Goal: Task Accomplishment & Management: Use online tool/utility

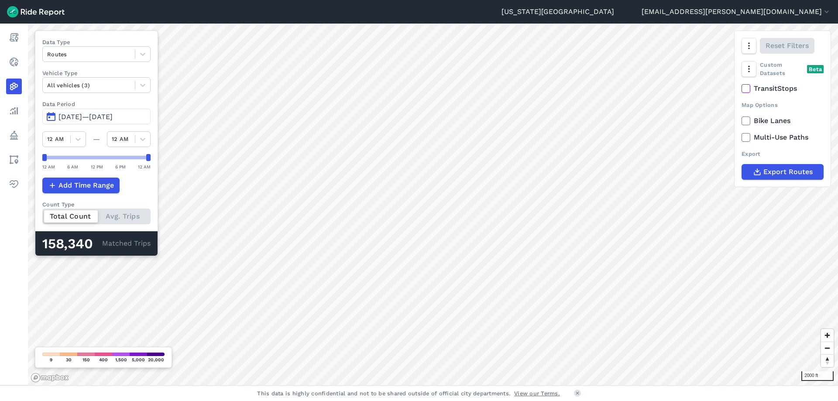
click at [78, 117] on span "[DATE]—[DATE]" at bounding box center [85, 117] width 54 height 8
click at [85, 118] on span "[DATE]—[DATE]" at bounding box center [85, 117] width 54 height 8
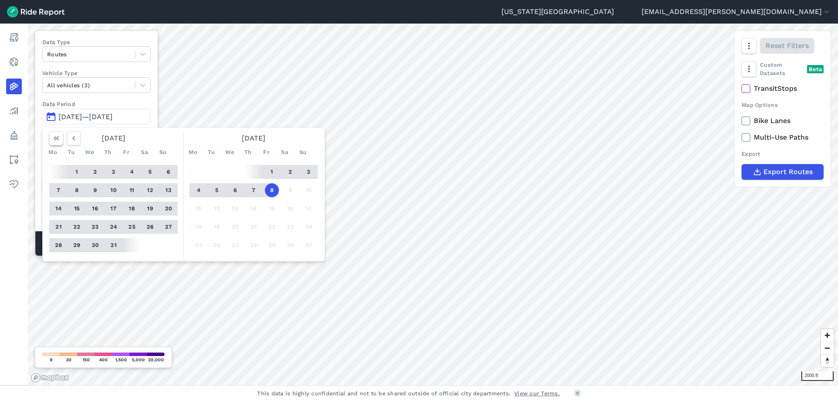
click at [60, 140] on icon "button" at bounding box center [56, 138] width 9 height 9
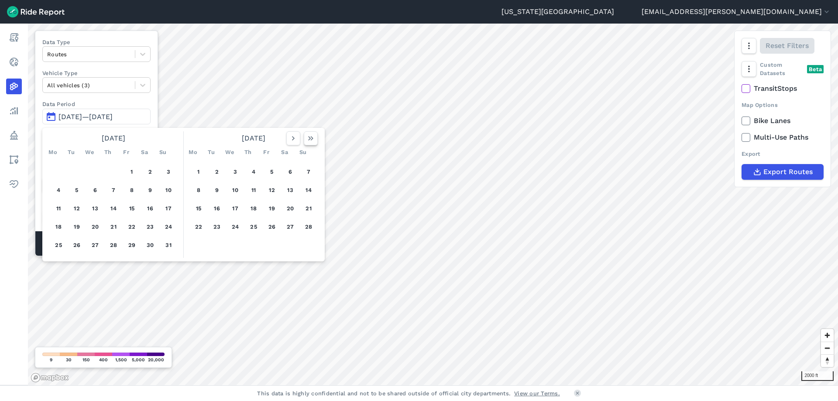
click at [308, 139] on icon "button" at bounding box center [310, 138] width 9 height 9
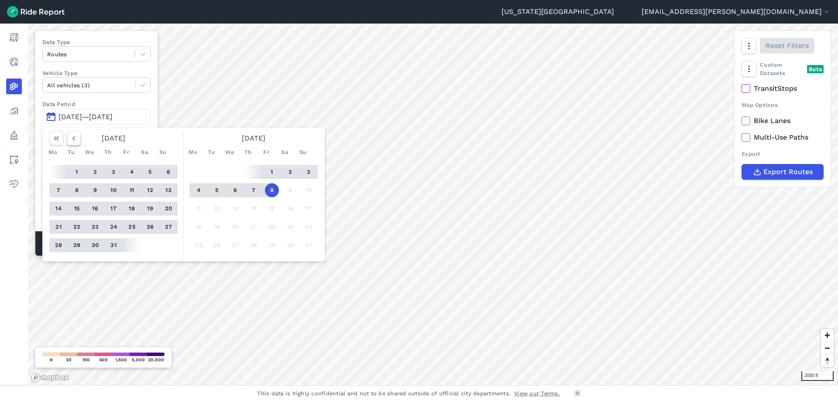
click at [68, 139] on button "button" at bounding box center [74, 138] width 14 height 14
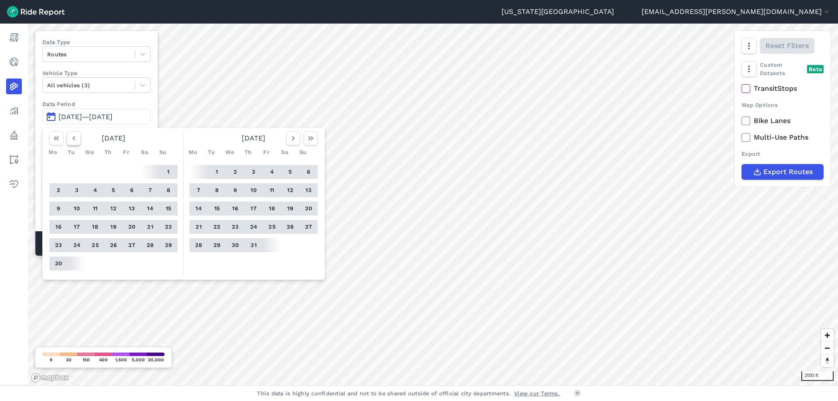
click at [69, 139] on button "button" at bounding box center [74, 138] width 14 height 14
click at [70, 139] on icon "button" at bounding box center [73, 138] width 9 height 9
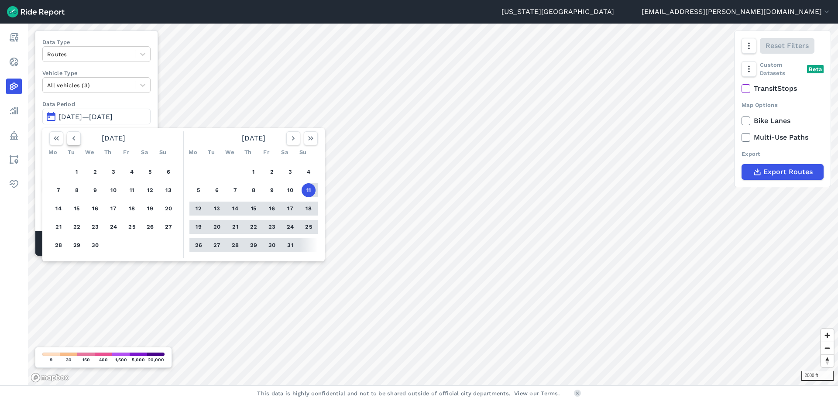
click at [70, 139] on icon "button" at bounding box center [73, 138] width 9 height 9
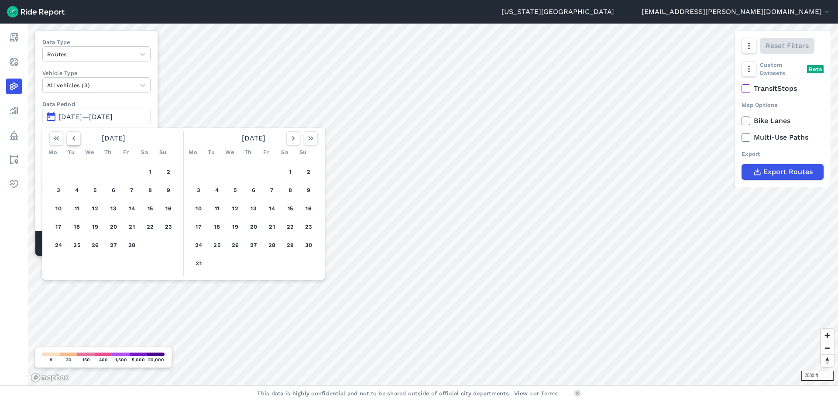
click at [70, 139] on icon "button" at bounding box center [73, 138] width 9 height 9
click at [71, 138] on icon "button" at bounding box center [73, 138] width 9 height 9
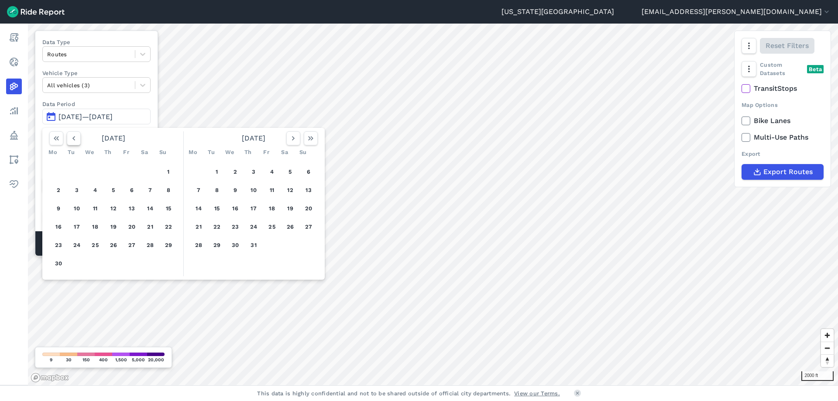
click at [71, 138] on icon "button" at bounding box center [73, 138] width 9 height 9
click at [70, 140] on icon "button" at bounding box center [73, 138] width 9 height 9
click at [71, 140] on icon "button" at bounding box center [73, 138] width 9 height 9
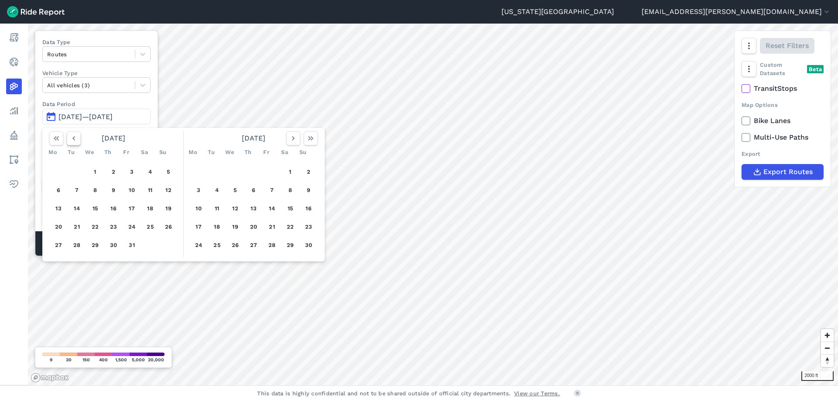
click at [71, 140] on icon "button" at bounding box center [73, 138] width 9 height 9
click at [71, 139] on icon "button" at bounding box center [73, 138] width 9 height 9
click at [70, 138] on icon "button" at bounding box center [73, 138] width 9 height 9
click at [55, 171] on button "1" at bounding box center [58, 172] width 14 height 14
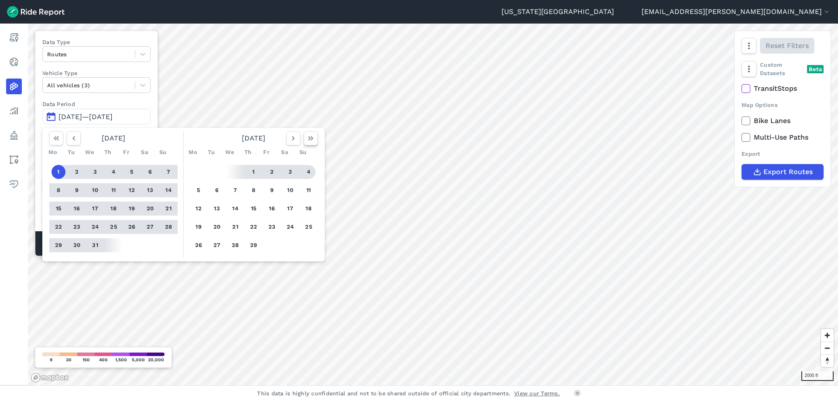
click at [315, 140] on icon "button" at bounding box center [310, 138] width 9 height 9
click at [112, 245] on button "31" at bounding box center [113, 245] width 14 height 14
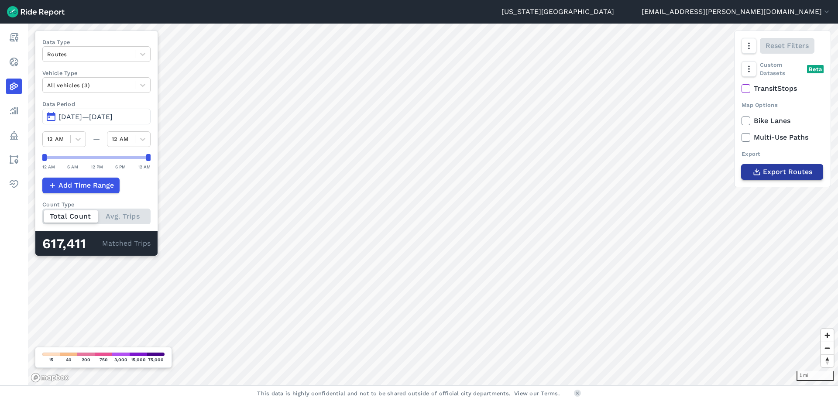
click at [764, 177] on span "Export Routes" at bounding box center [787, 172] width 49 height 10
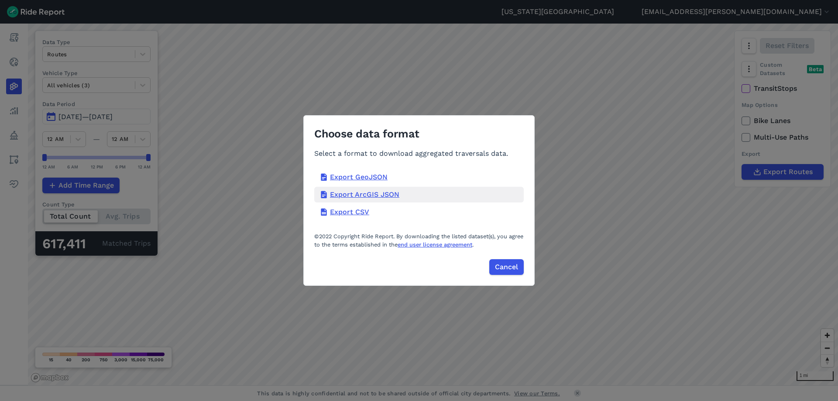
click at [364, 193] on div "Export ArcGIS JSON" at bounding box center [418, 195] width 209 height 16
